Goal: Task Accomplishment & Management: Manage account settings

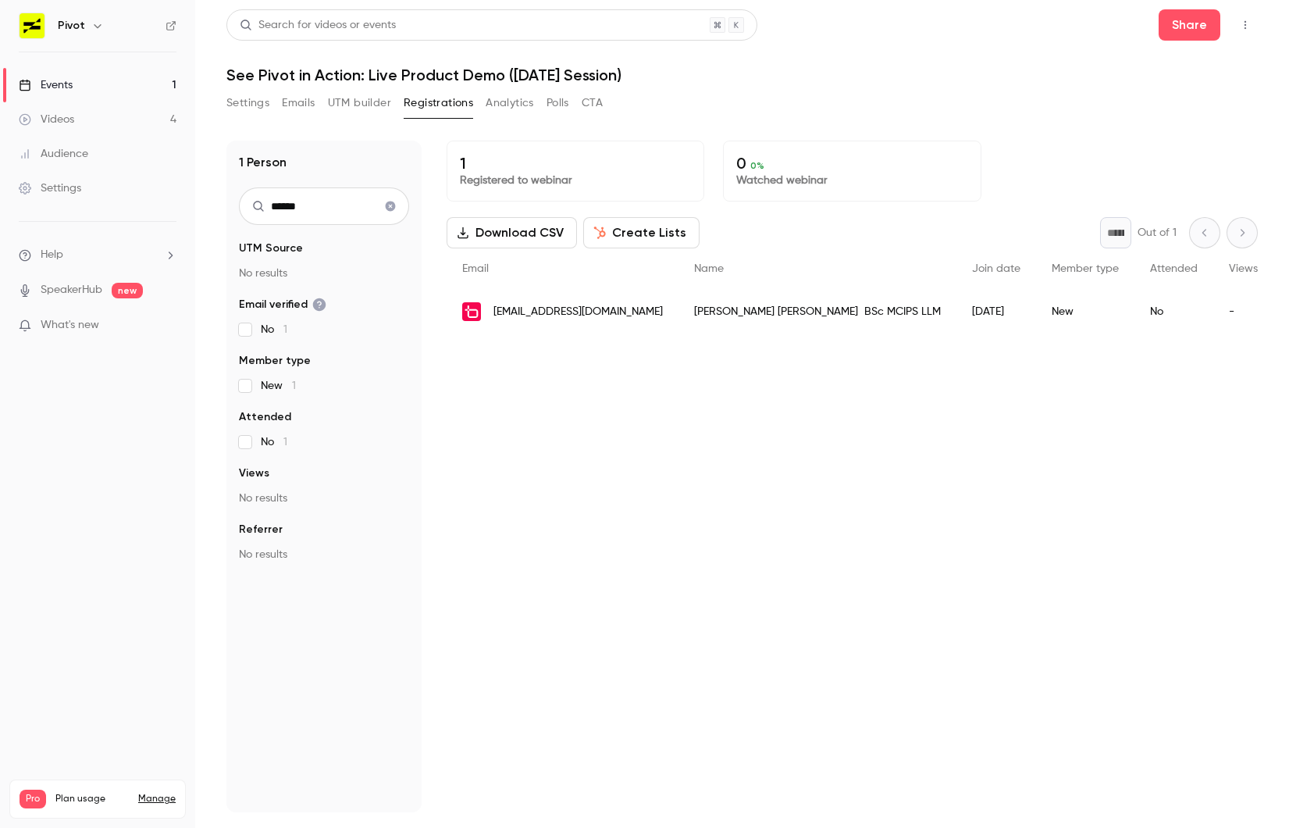
click at [337, 205] on input "******" at bounding box center [324, 205] width 170 height 37
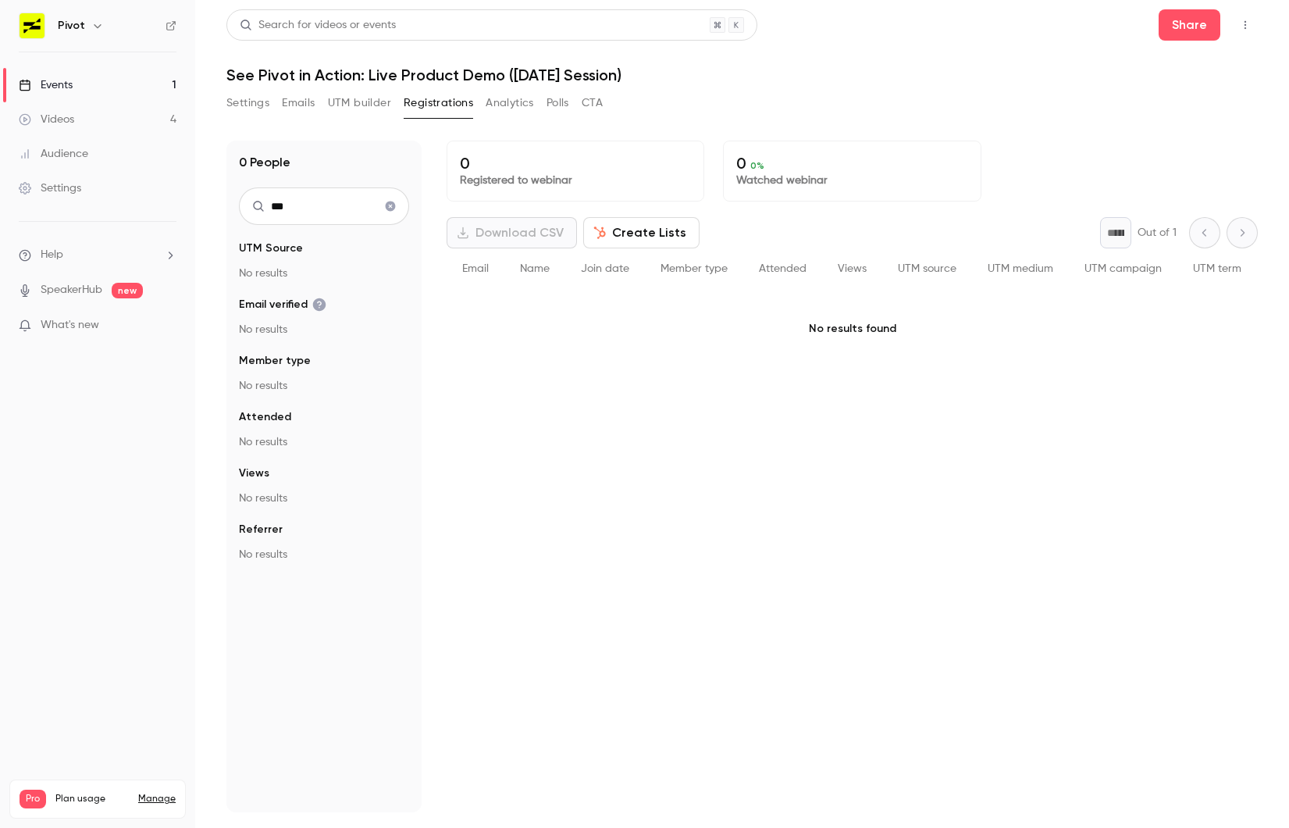
type input "**"
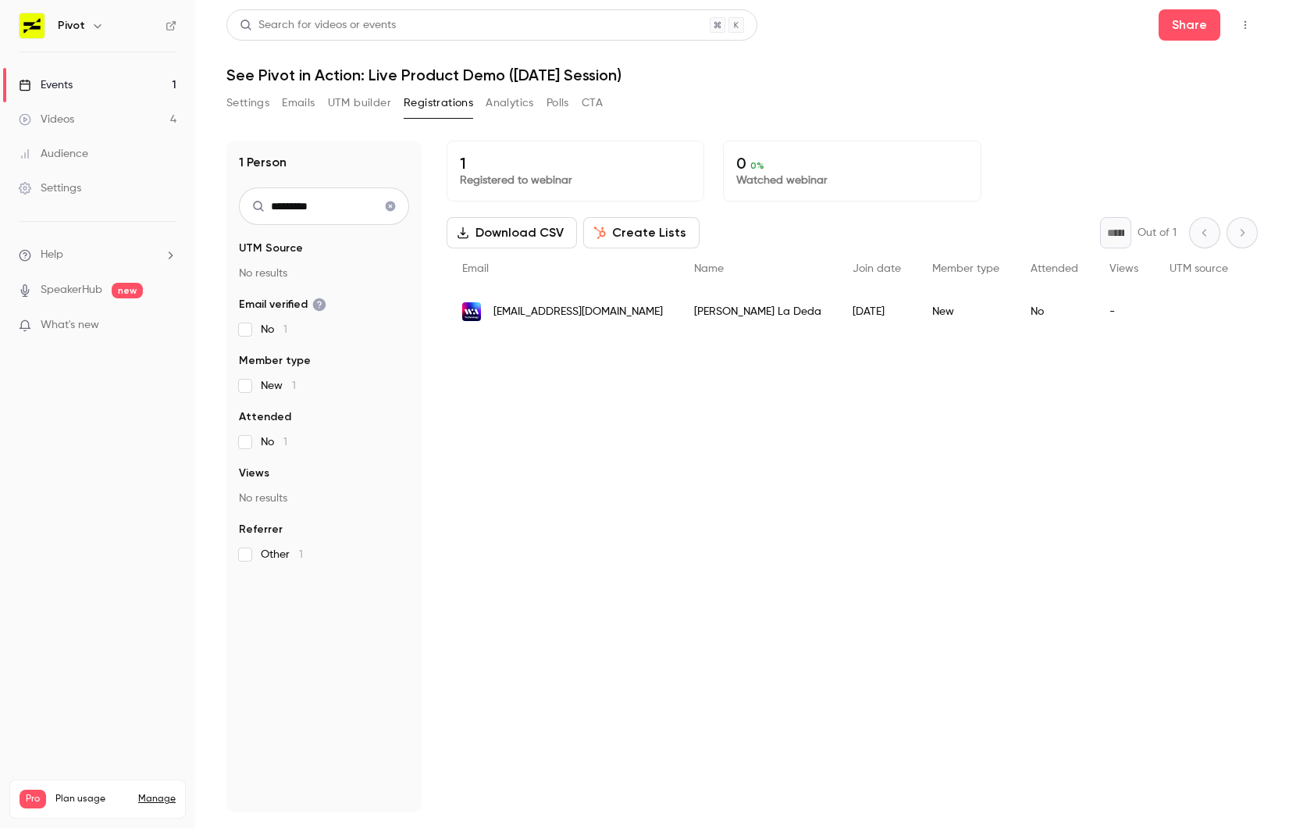
type input "*********"
click at [247, 102] on button "Settings" at bounding box center [247, 103] width 43 height 25
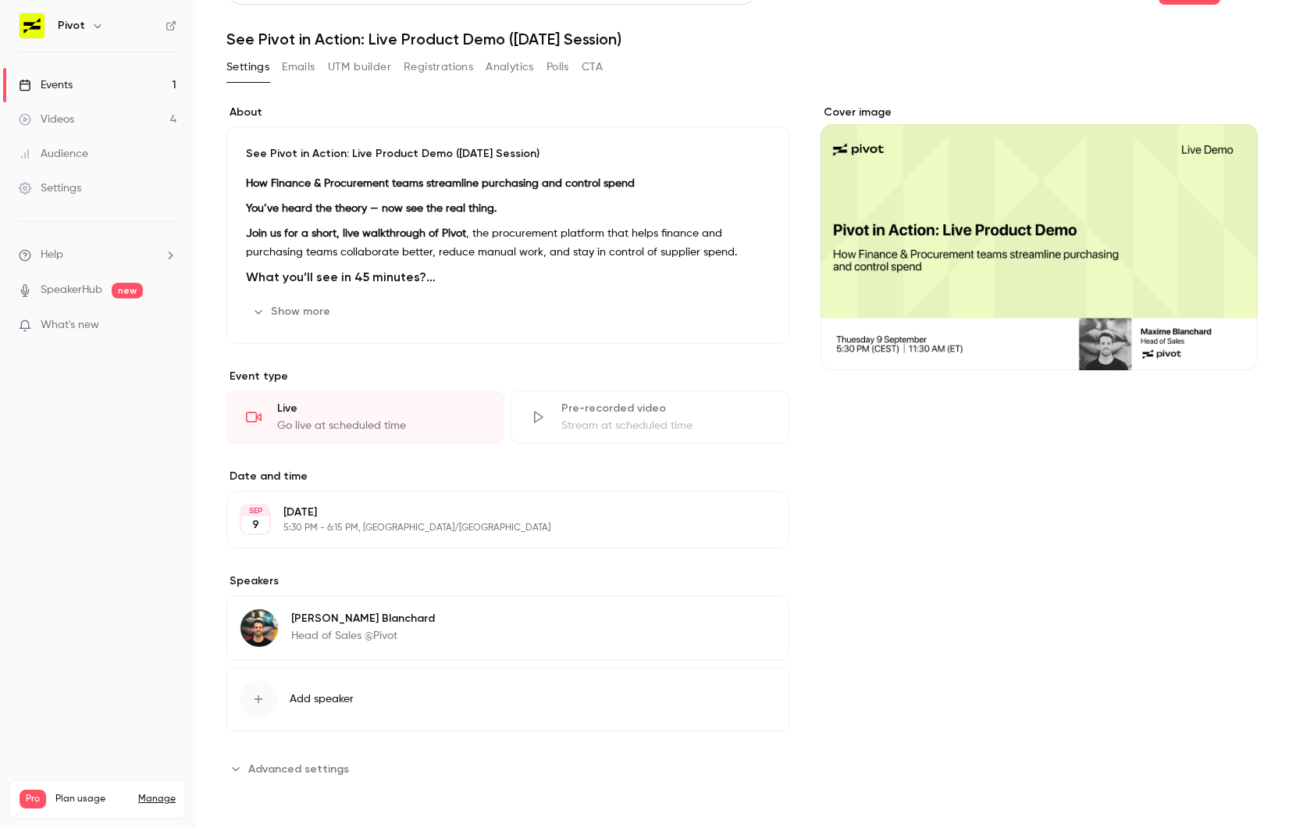
scroll to position [35, 0]
click at [303, 76] on button "Emails" at bounding box center [298, 67] width 33 height 25
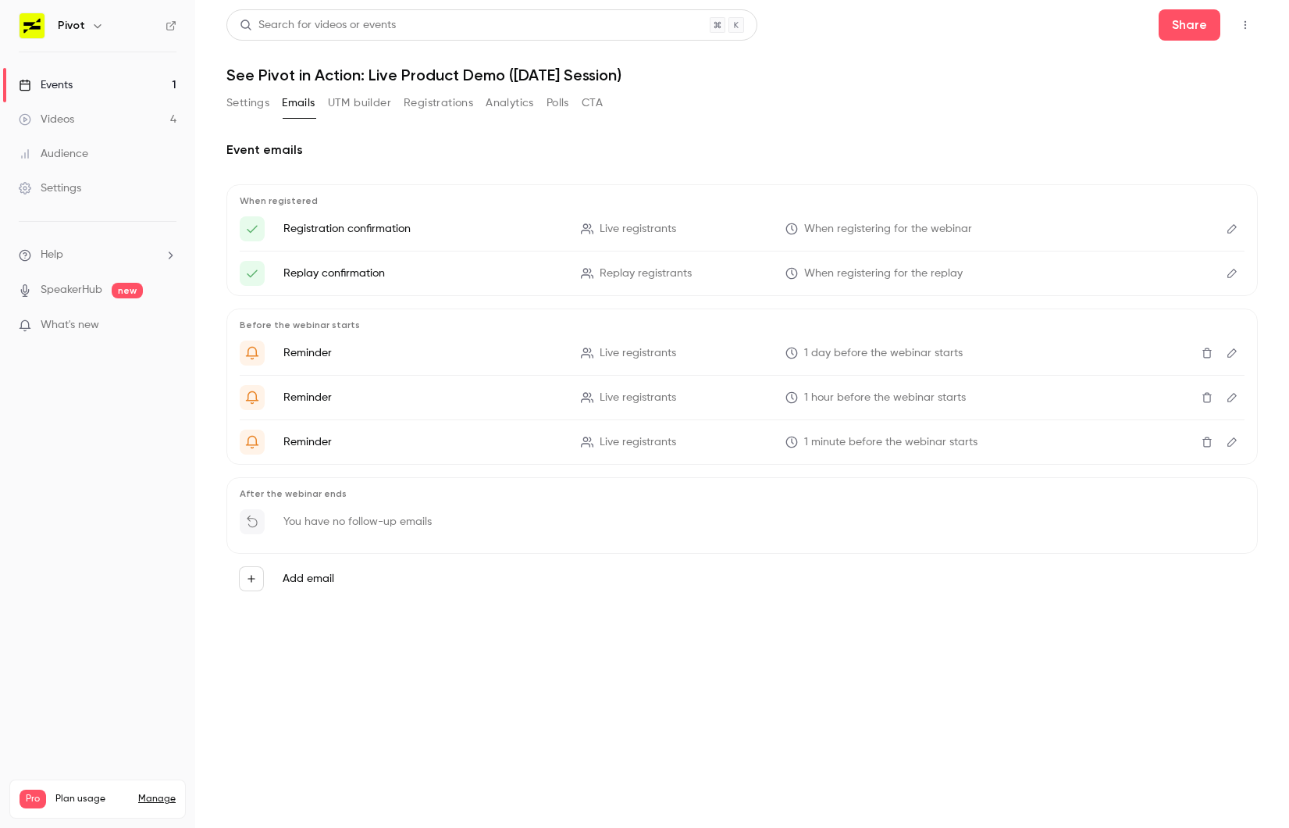
click at [454, 106] on button "Registrations" at bounding box center [438, 103] width 69 height 25
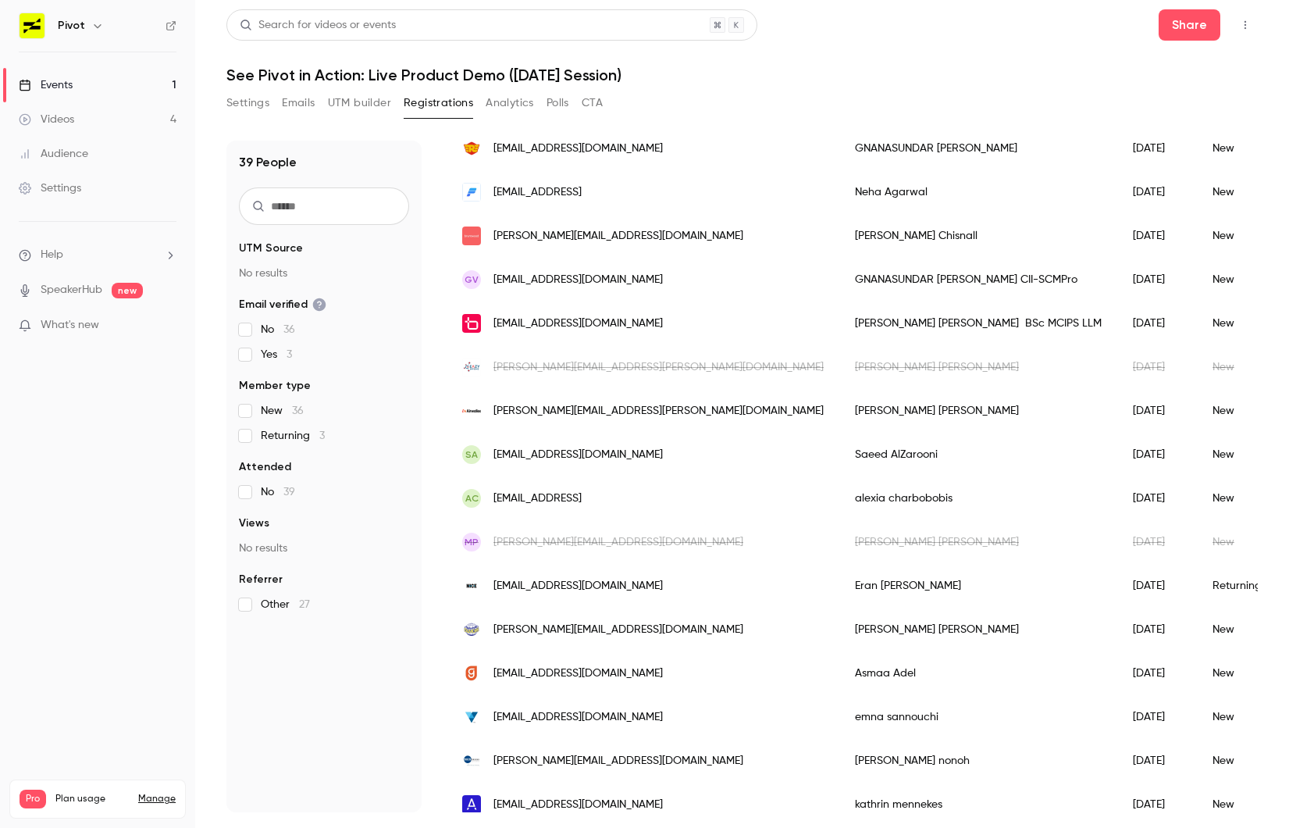
scroll to position [1183, 0]
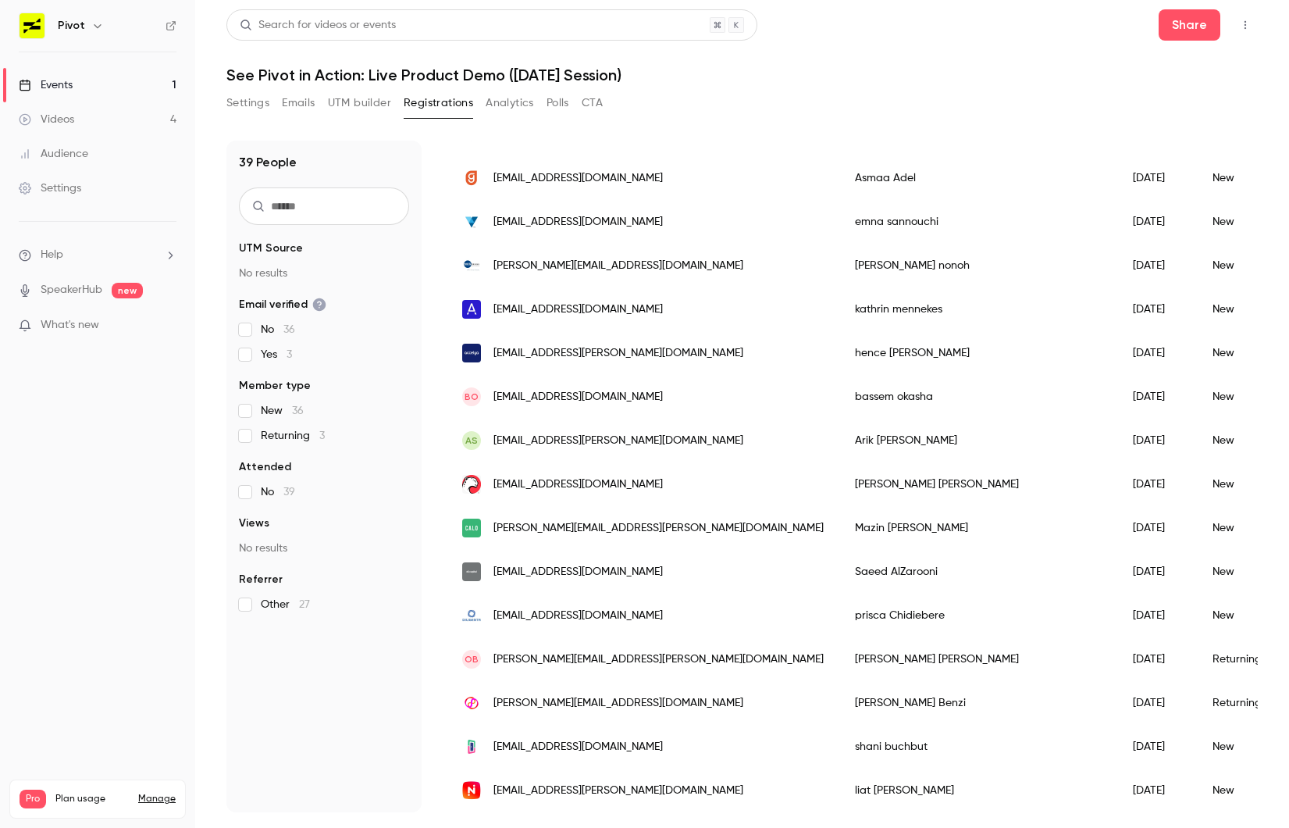
click at [501, 88] on div "Search for videos or events Share See Pivot in Action: Live Product Demo ([DATE…" at bounding box center [741, 410] width 1031 height 803
click at [504, 92] on button "Analytics" at bounding box center [510, 103] width 48 height 25
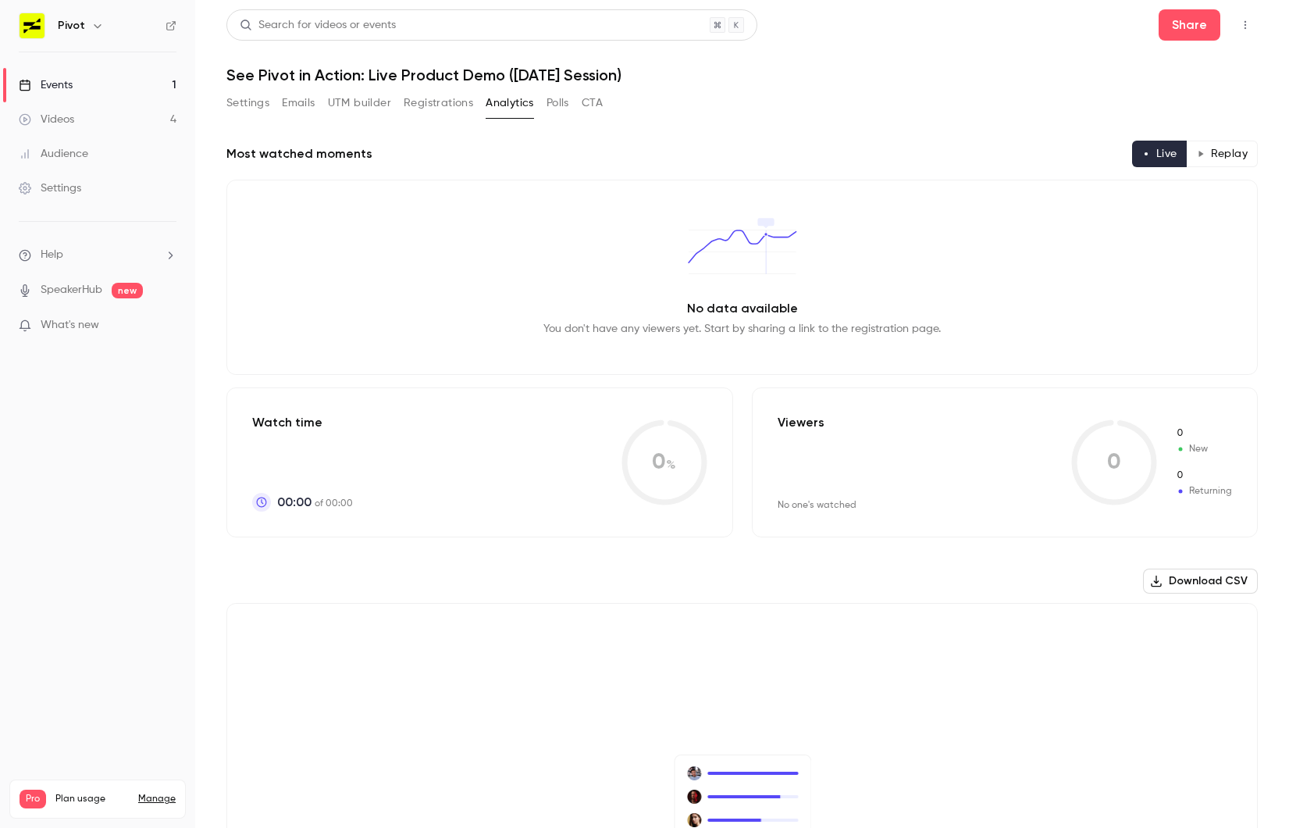
click at [550, 98] on button "Polls" at bounding box center [558, 103] width 23 height 25
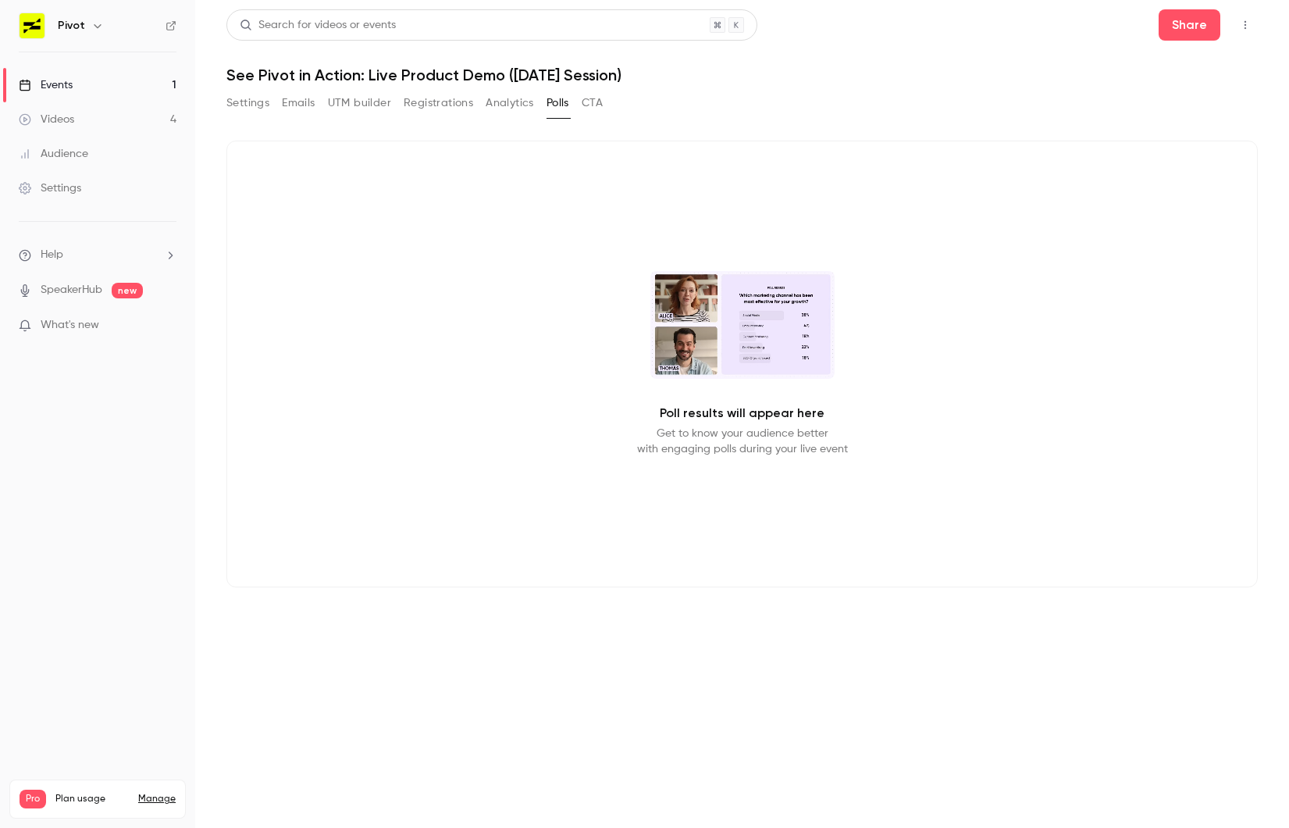
click at [351, 103] on button "UTM builder" at bounding box center [359, 103] width 63 height 25
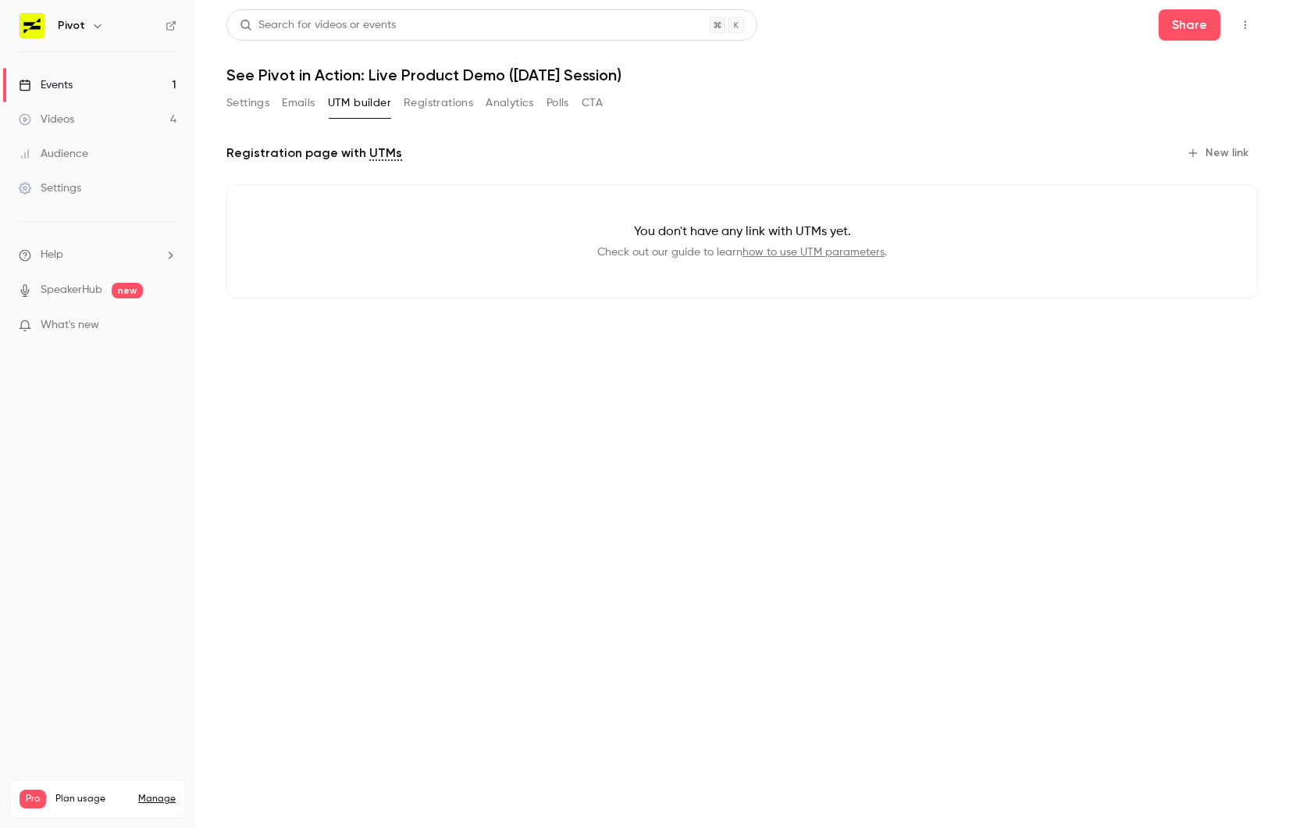
click at [291, 102] on button "Emails" at bounding box center [298, 103] width 33 height 25
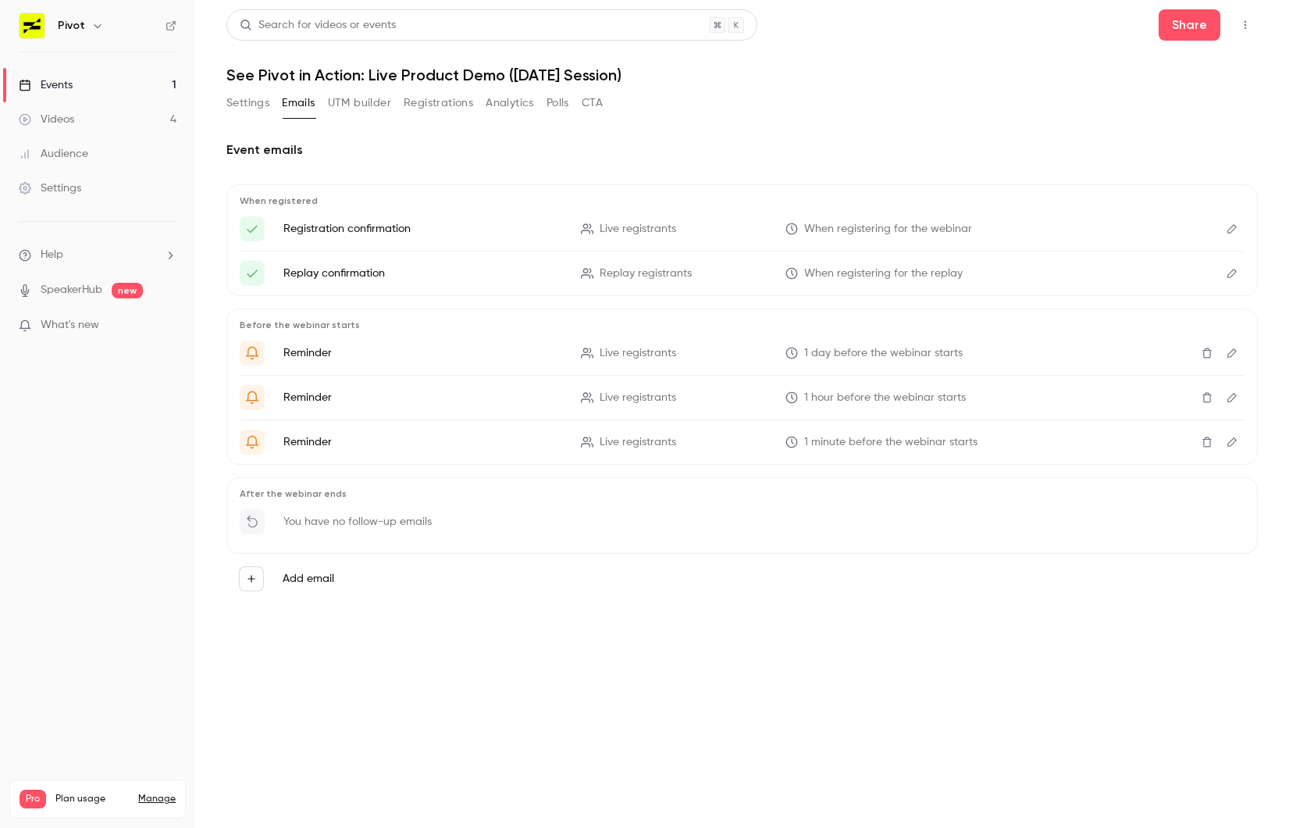
click at [251, 106] on button "Settings" at bounding box center [247, 103] width 43 height 25
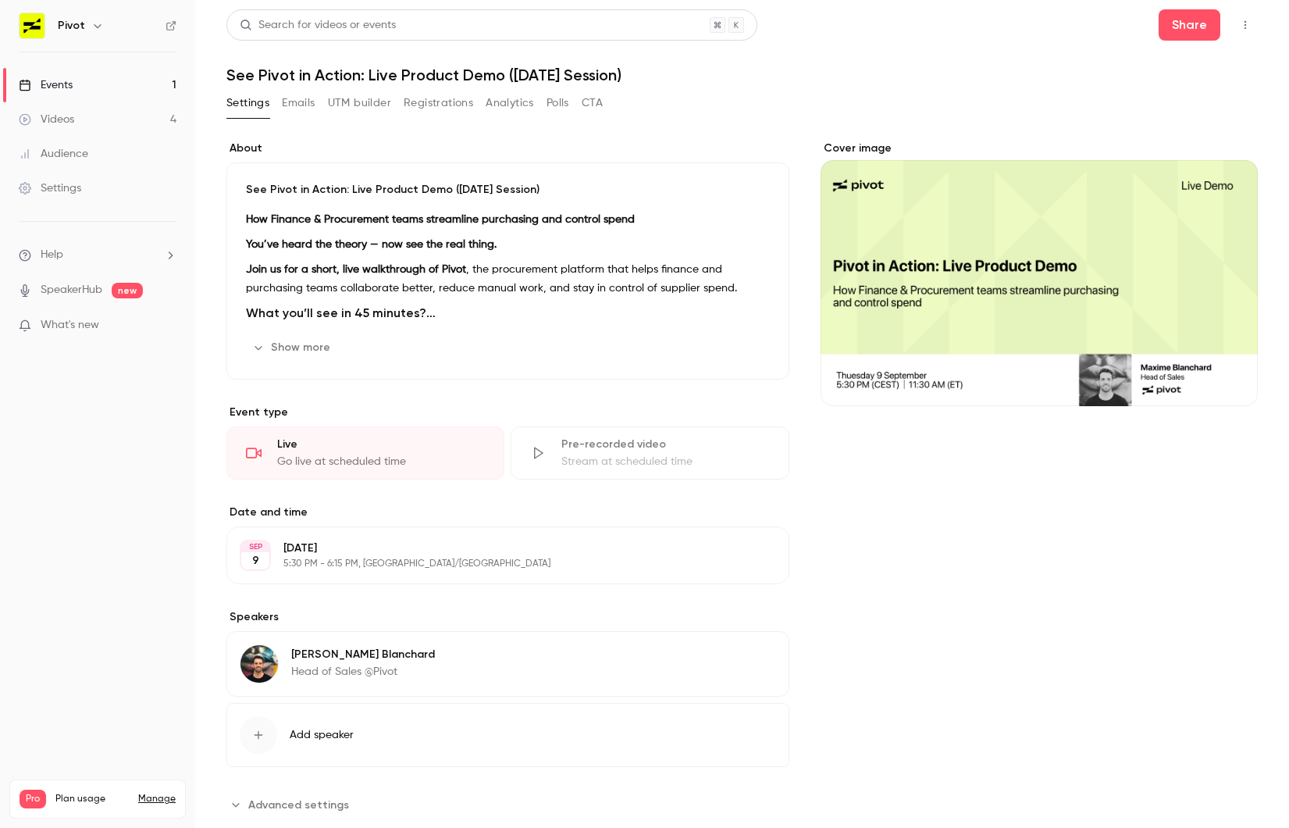
scroll to position [36, 0]
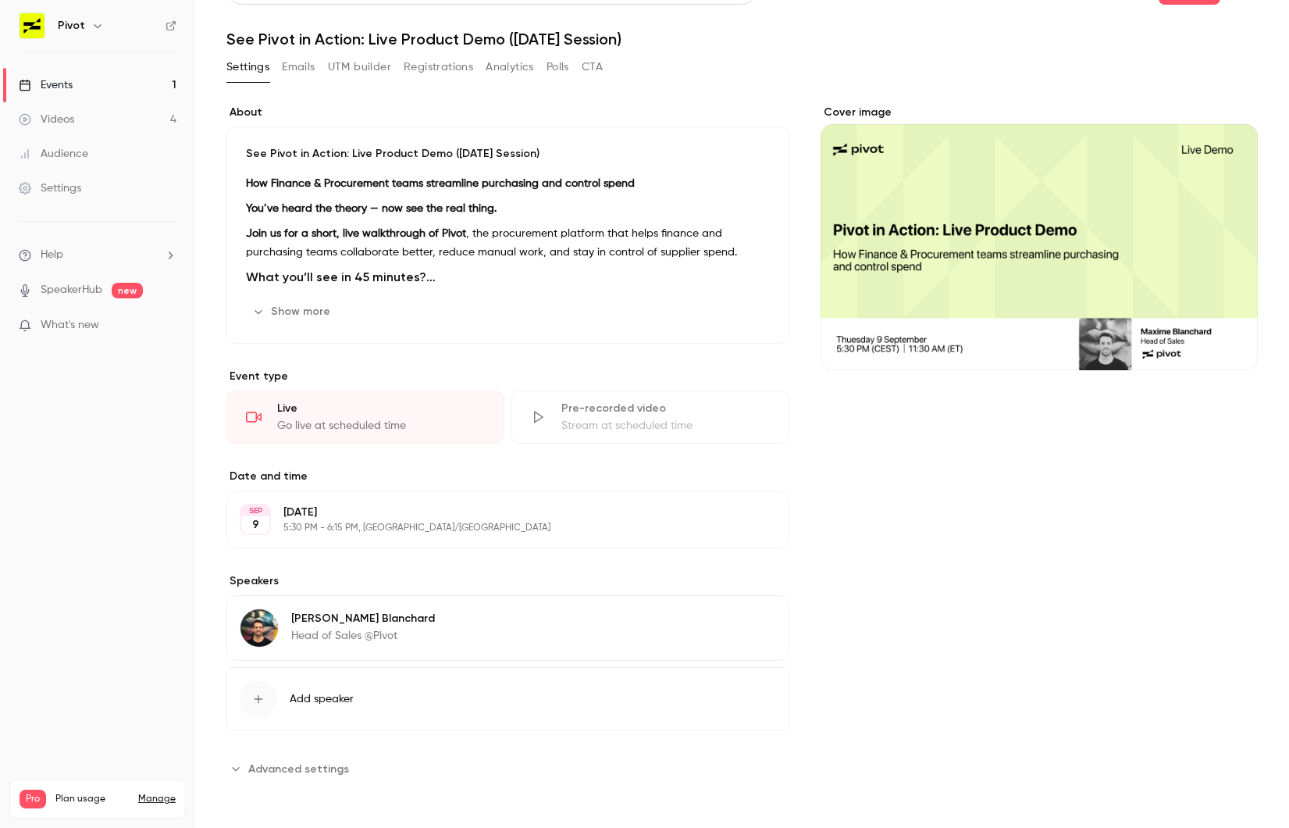
click at [290, 768] on span "Advanced settings" at bounding box center [298, 769] width 101 height 16
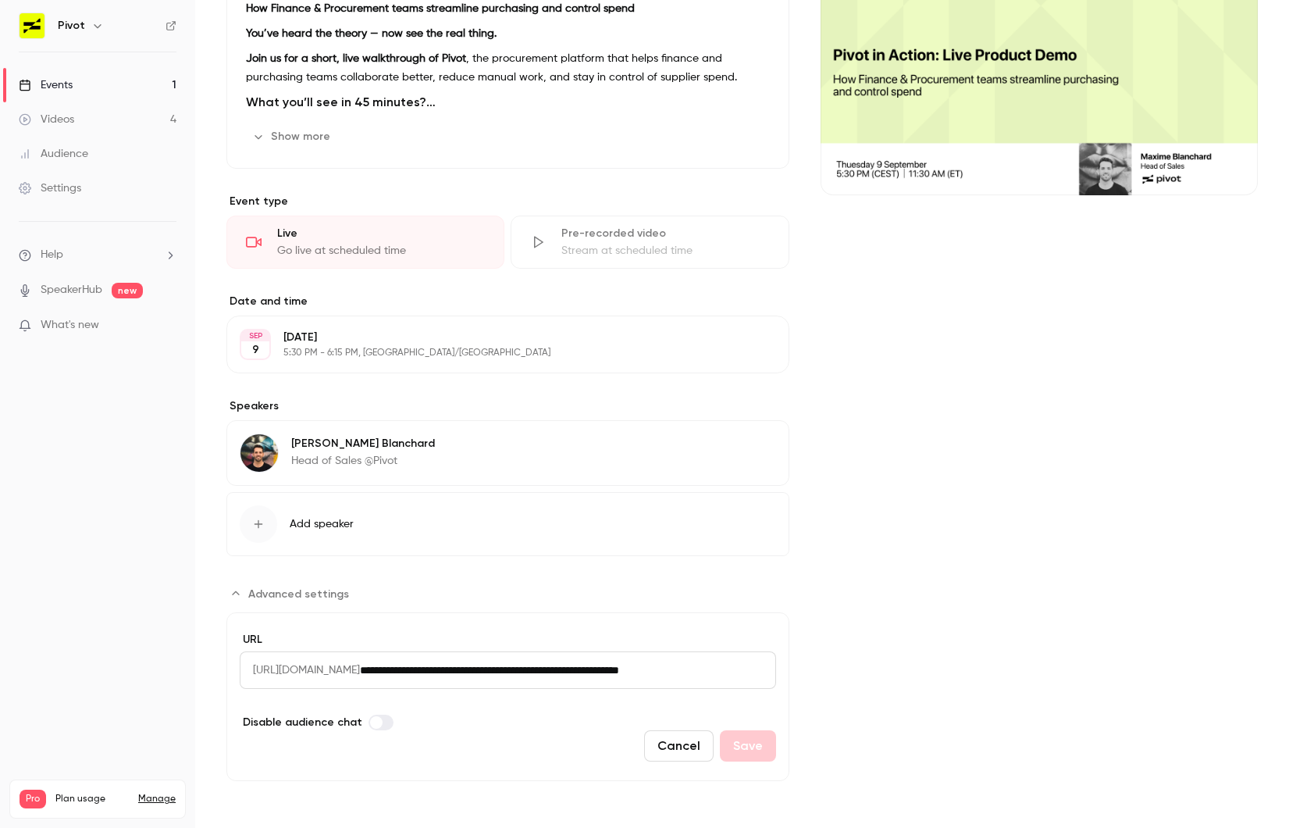
click at [84, 194] on link "Settings" at bounding box center [97, 188] width 195 height 34
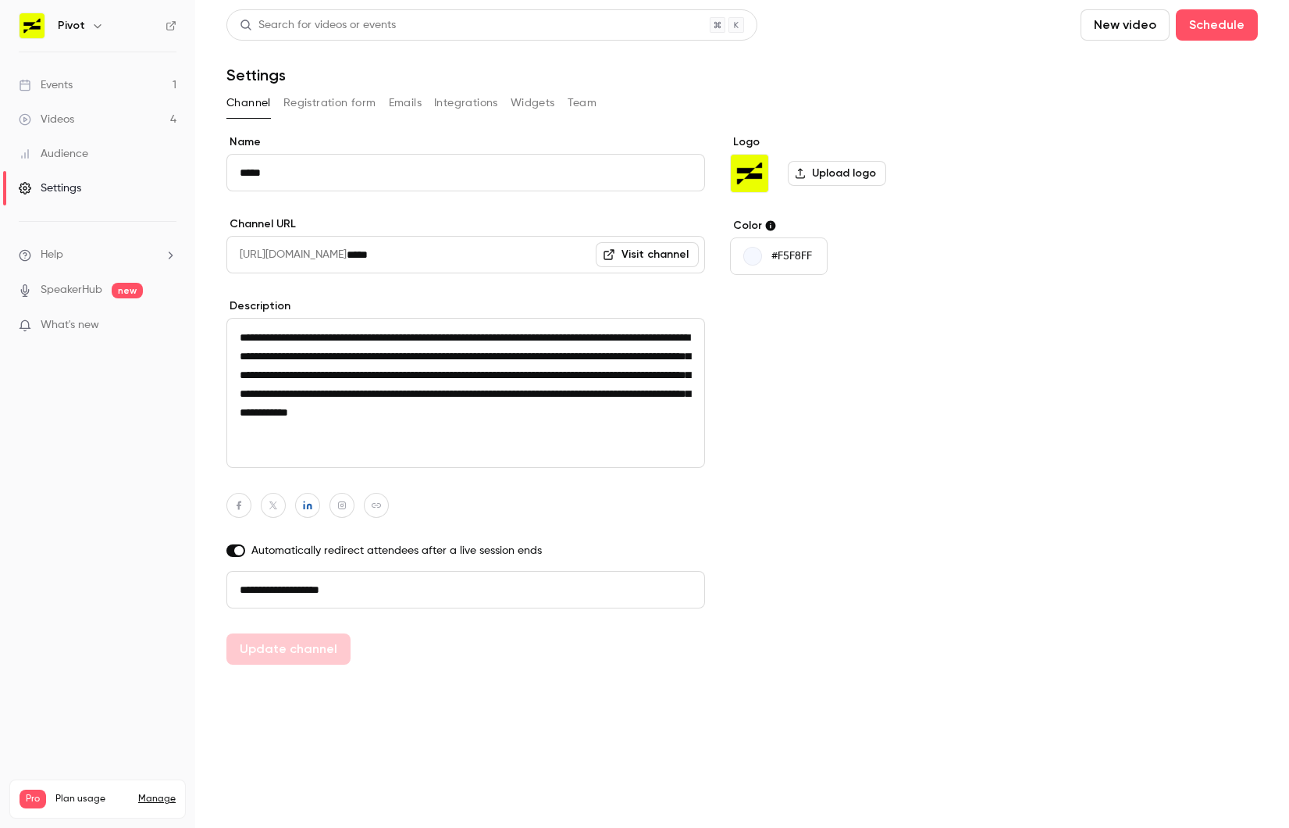
click at [408, 104] on button "Emails" at bounding box center [405, 103] width 33 height 25
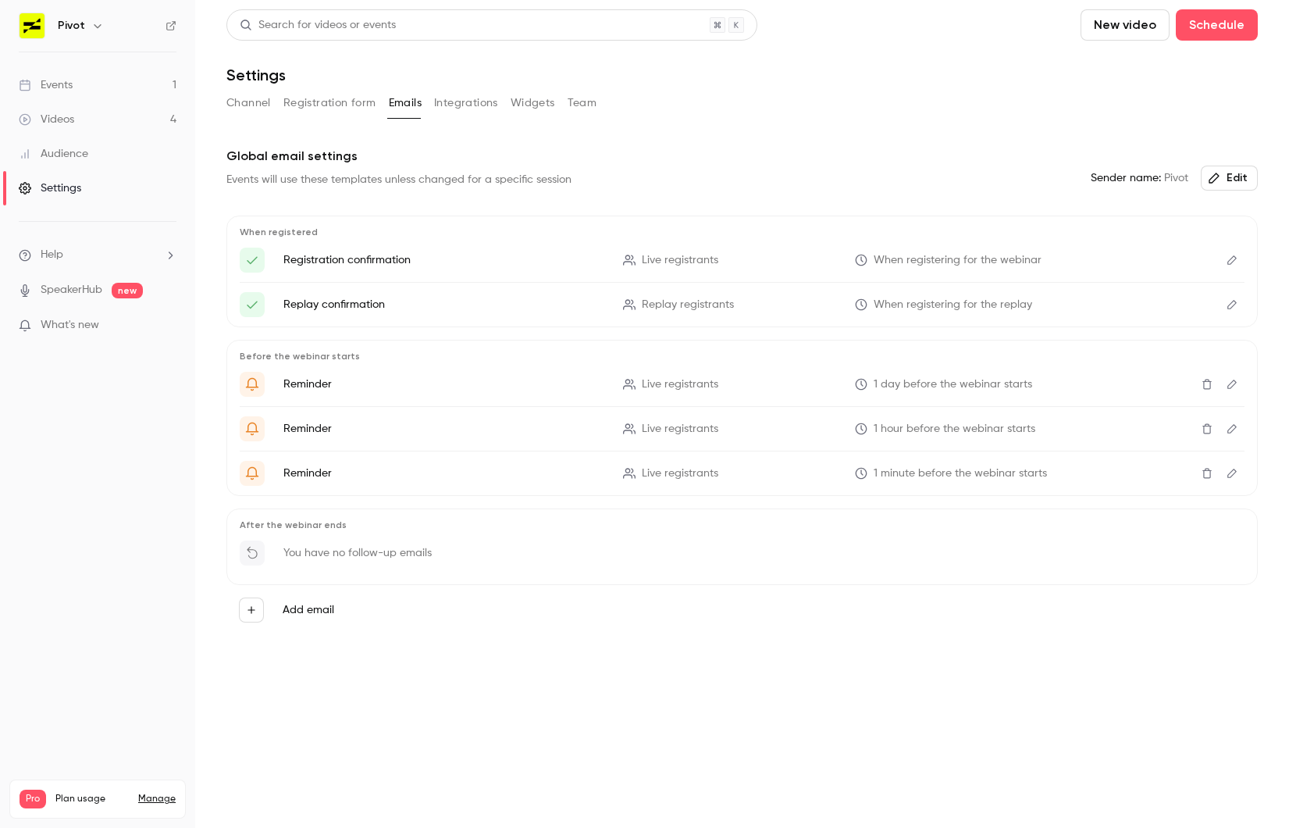
click at [315, 114] on button "Registration form" at bounding box center [329, 103] width 93 height 25
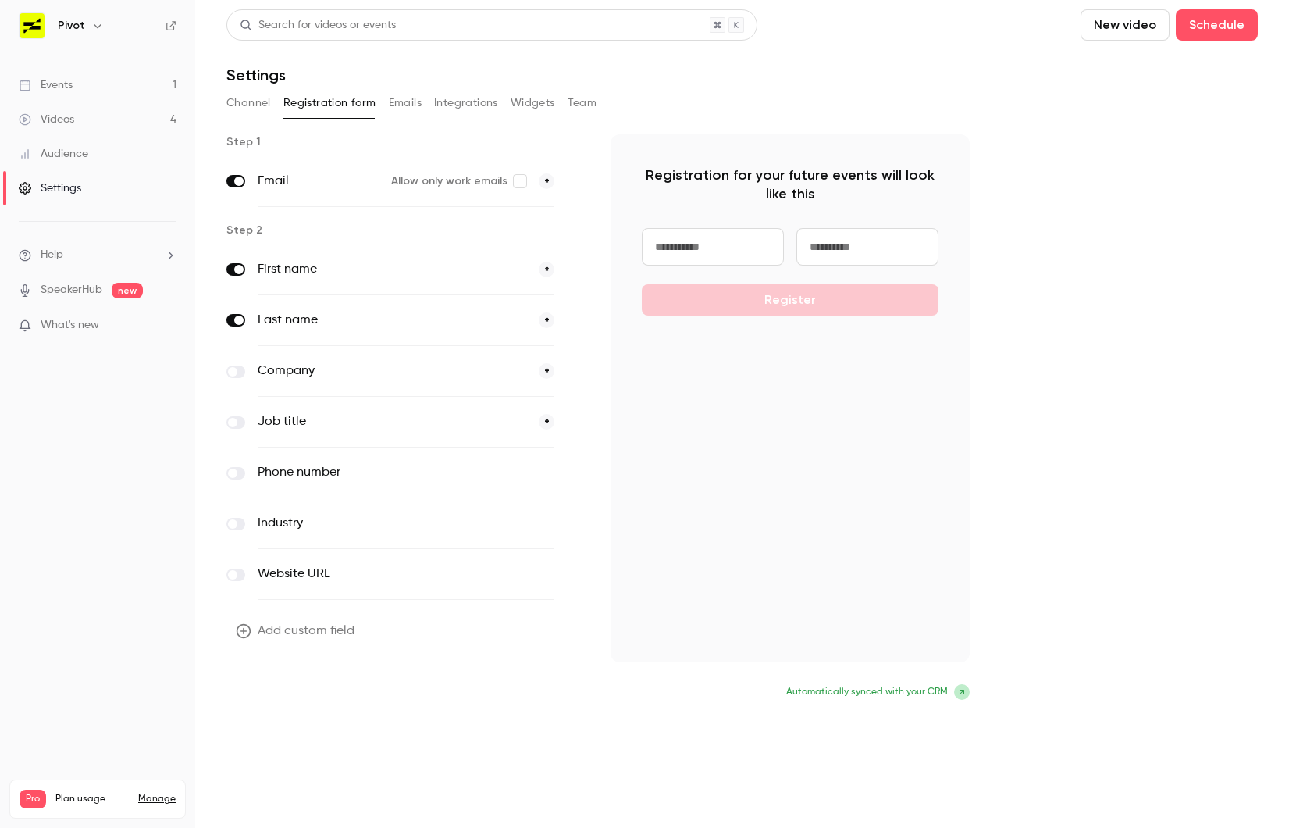
click at [297, 692] on button "Update form" at bounding box center [278, 693] width 105 height 31
